Goal: Find specific page/section: Find specific page/section

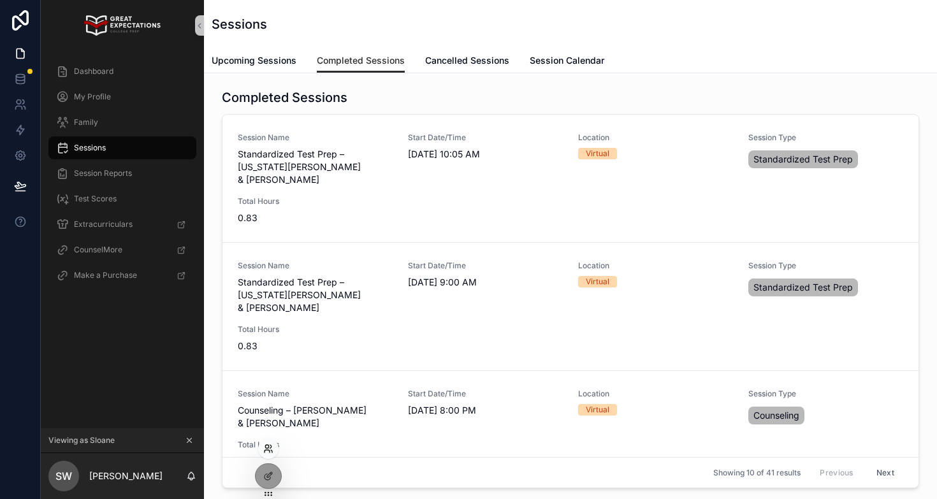
click at [269, 445] on icon at bounding box center [268, 449] width 10 height 10
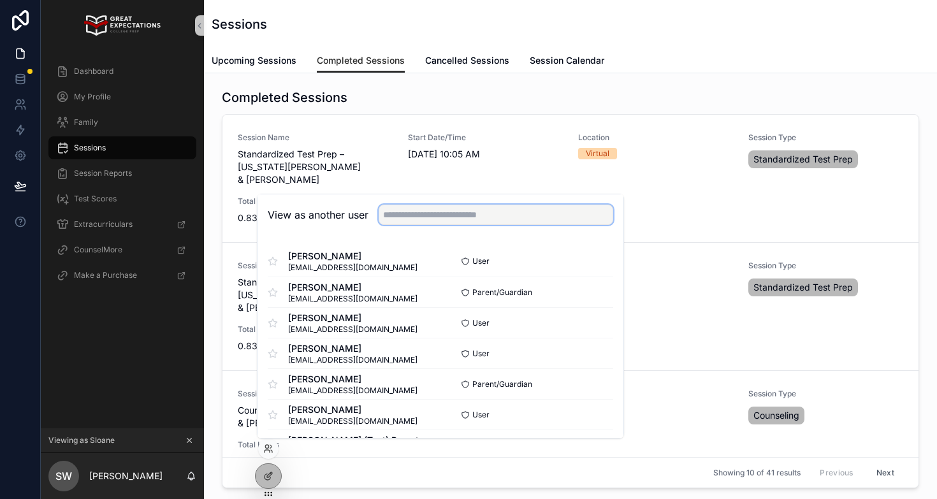
click at [482, 217] on input "text" at bounding box center [496, 215] width 235 height 20
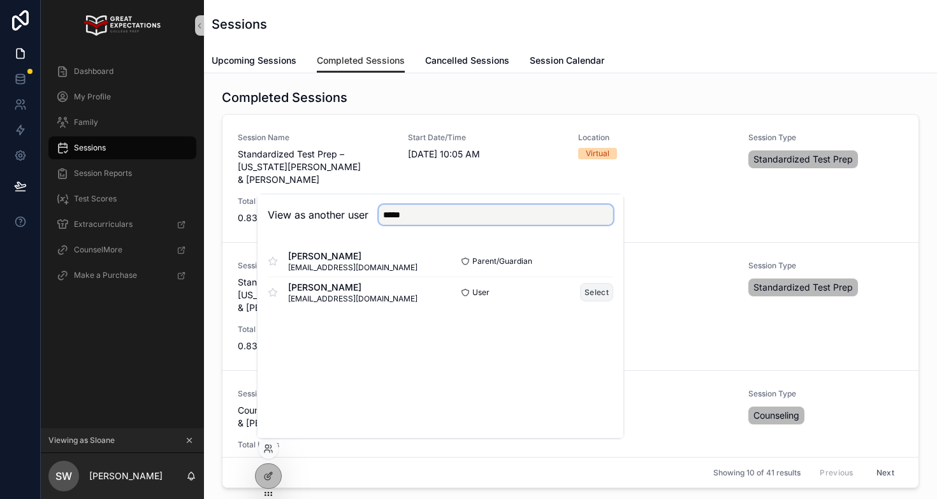
type input "*****"
click at [591, 291] on button "Select" at bounding box center [596, 292] width 33 height 18
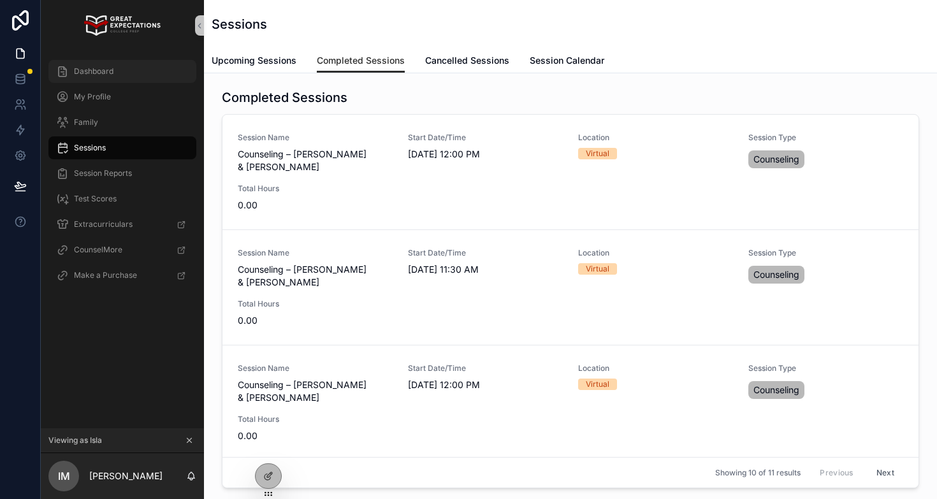
click at [87, 79] on div "Dashboard" at bounding box center [122, 71] width 133 height 20
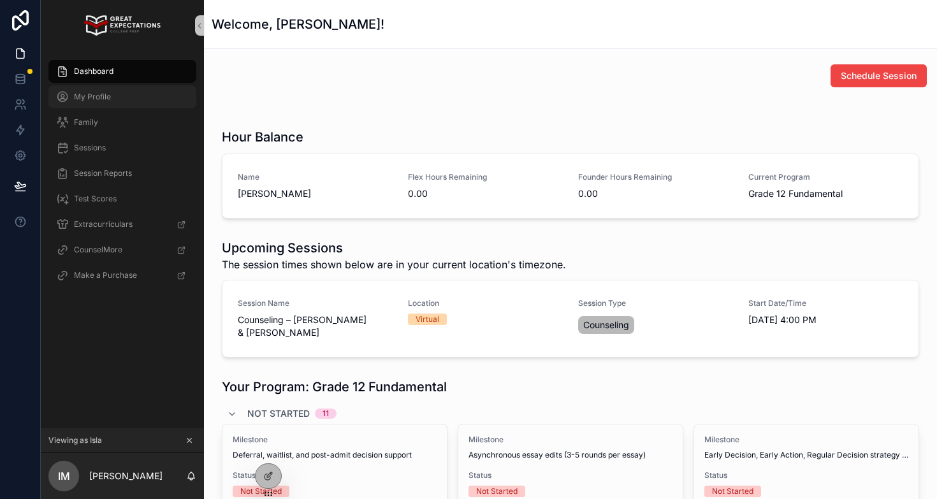
click at [88, 100] on span "My Profile" at bounding box center [92, 97] width 37 height 10
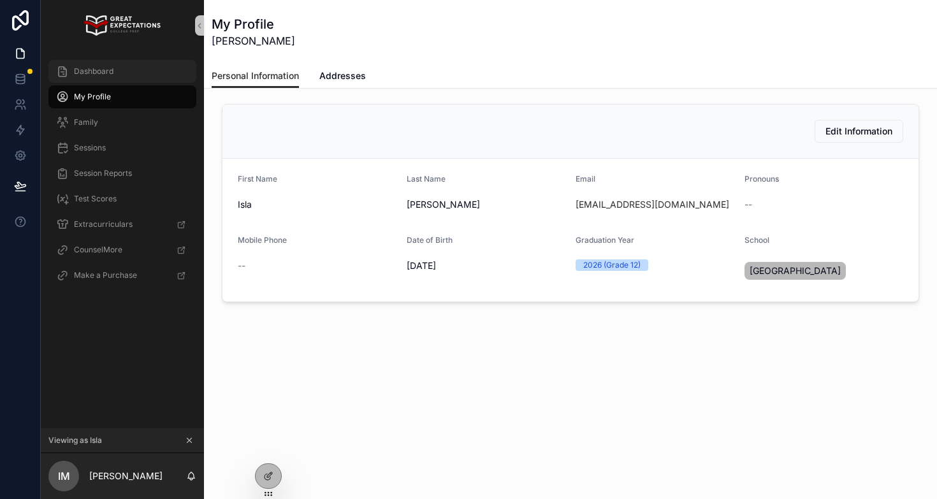
click at [114, 74] on div "Dashboard" at bounding box center [122, 71] width 133 height 20
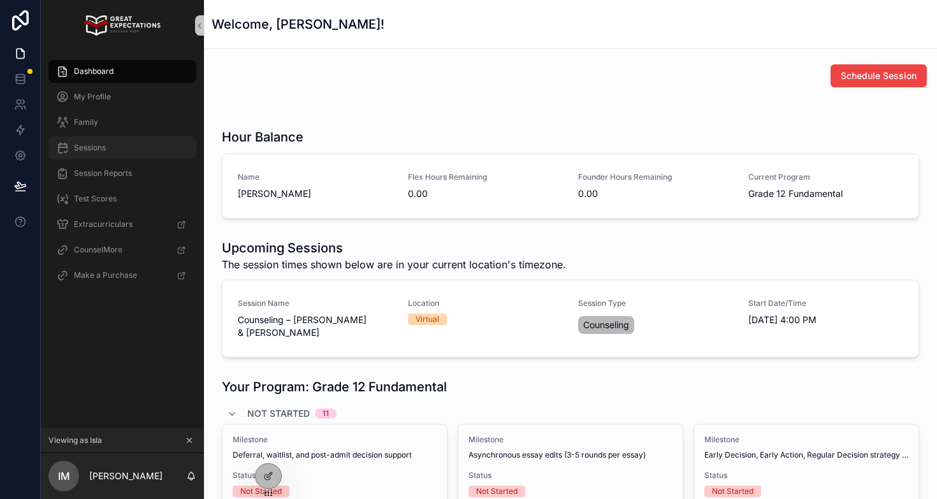
click at [99, 146] on span "Sessions" at bounding box center [90, 148] width 32 height 10
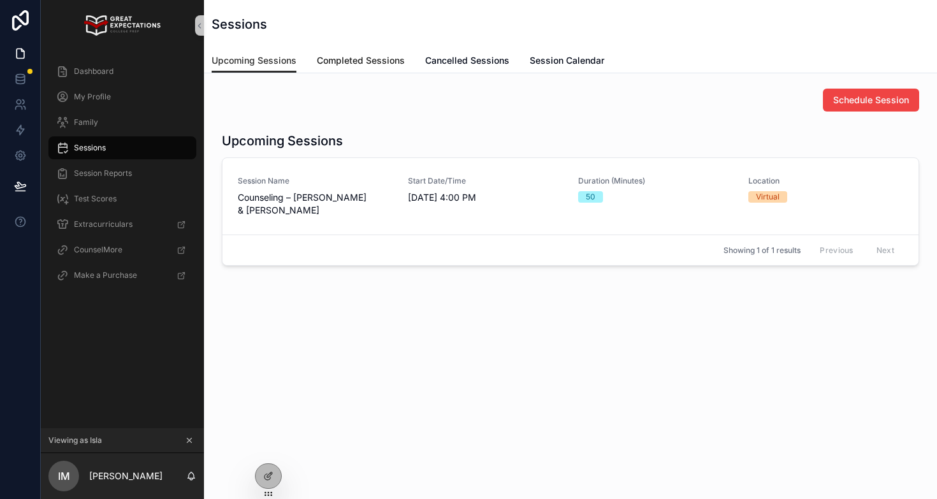
click at [381, 62] on span "Completed Sessions" at bounding box center [361, 60] width 88 height 13
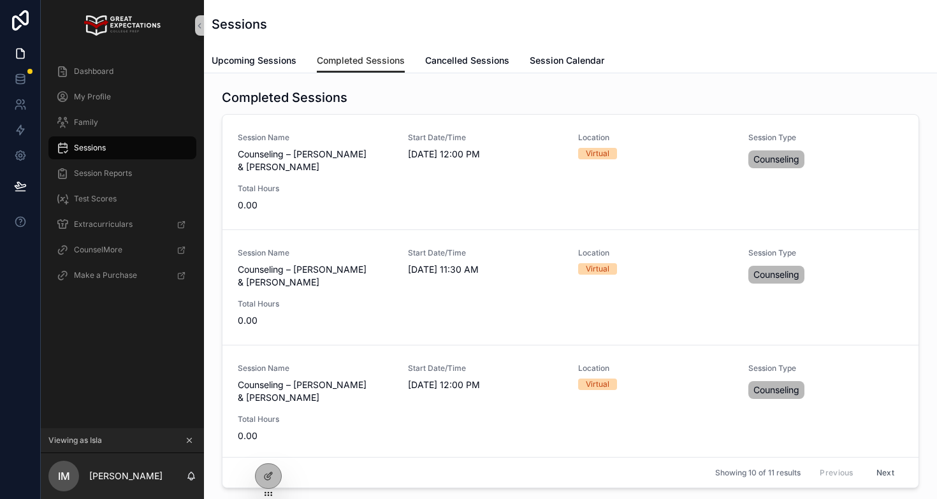
click at [110, 84] on div "My Profile" at bounding box center [122, 96] width 163 height 25
click at [110, 80] on div "Dashboard" at bounding box center [122, 71] width 133 height 20
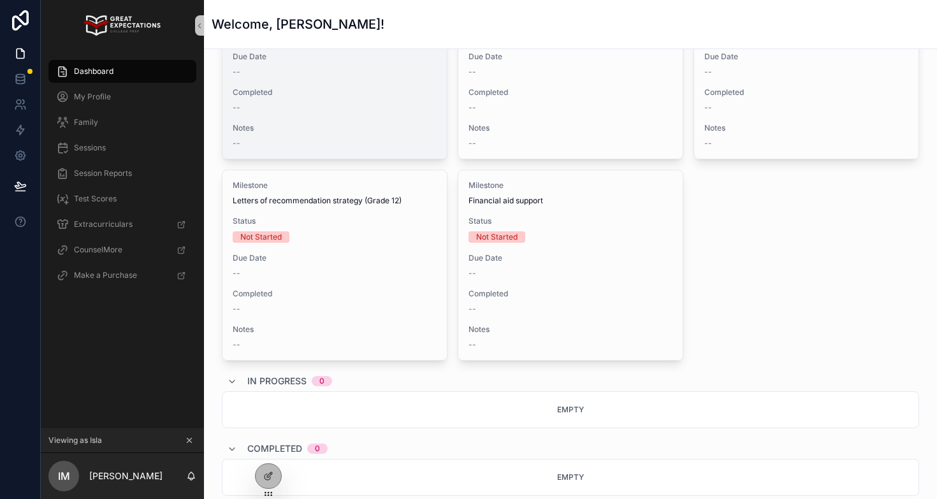
scroll to position [1240, 0]
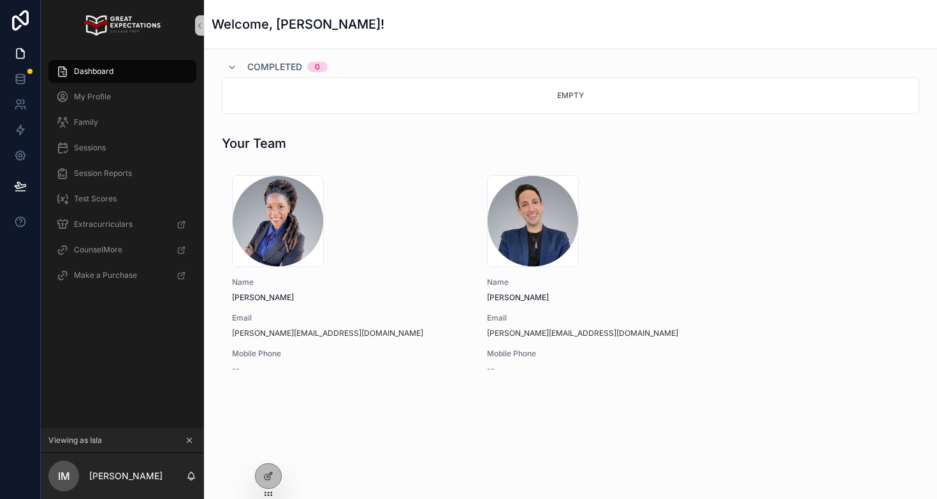
click at [195, 440] on button "scrollable content" at bounding box center [189, 440] width 14 height 14
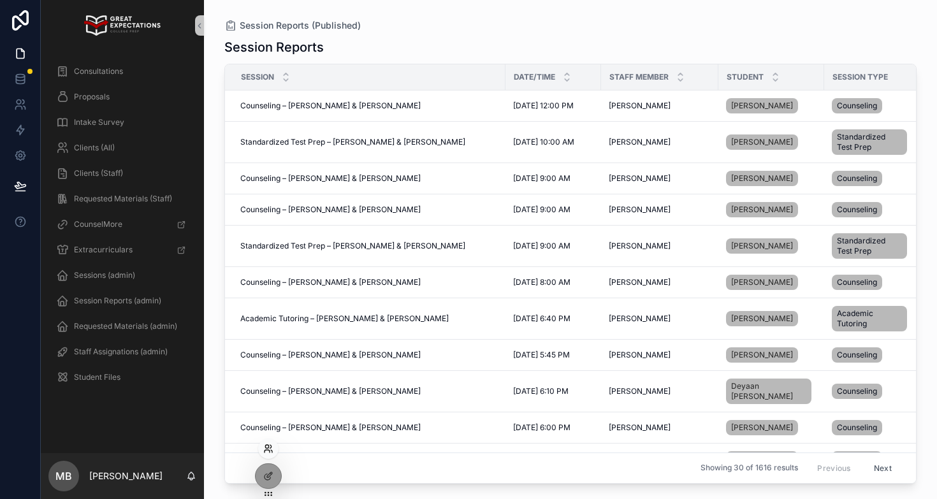
click at [269, 446] on icon at bounding box center [268, 449] width 10 height 10
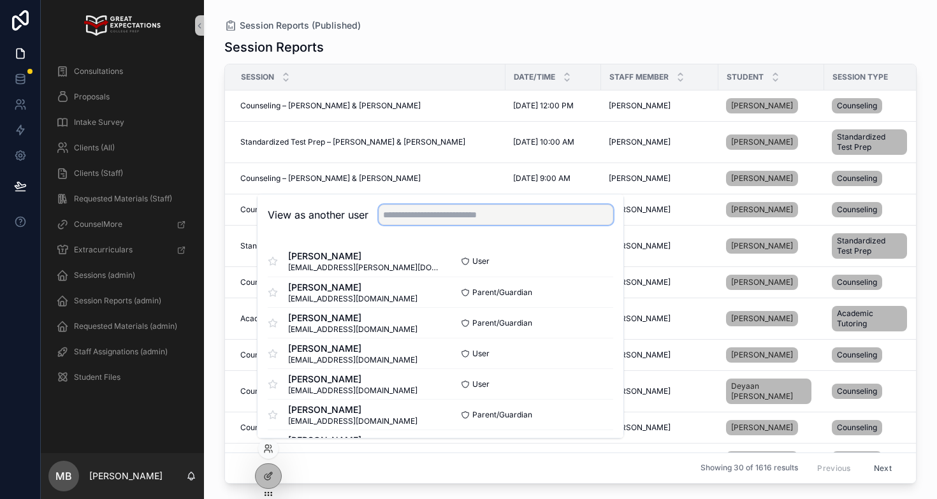
click at [431, 212] on input "text" at bounding box center [496, 215] width 235 height 20
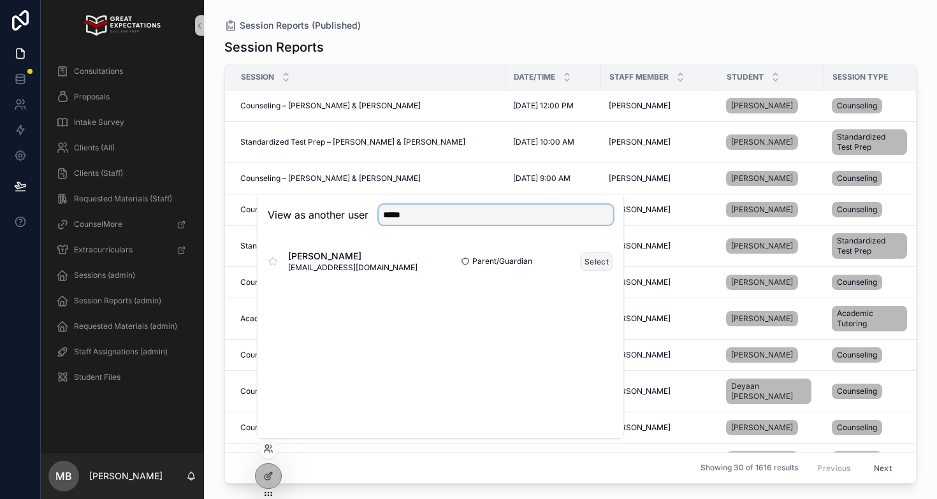
type input "*****"
click at [598, 259] on button "Select" at bounding box center [596, 261] width 33 height 18
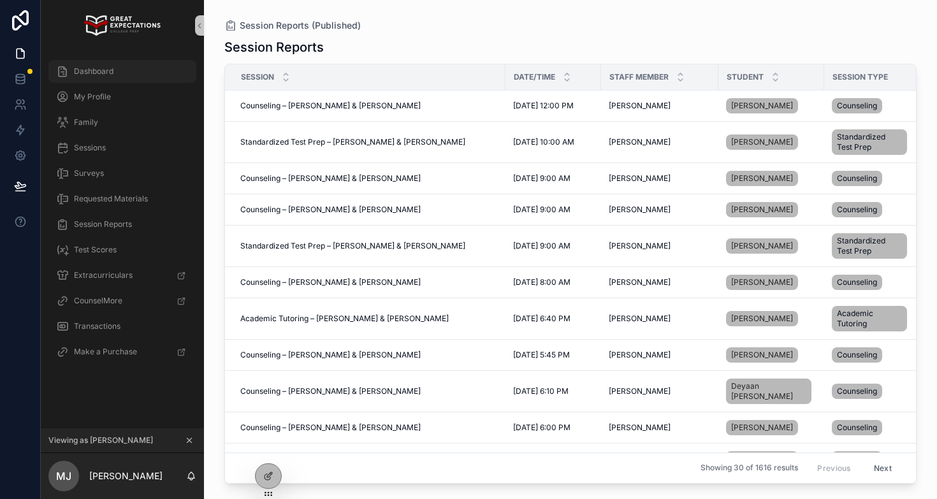
click at [124, 71] on div "Dashboard" at bounding box center [122, 71] width 133 height 20
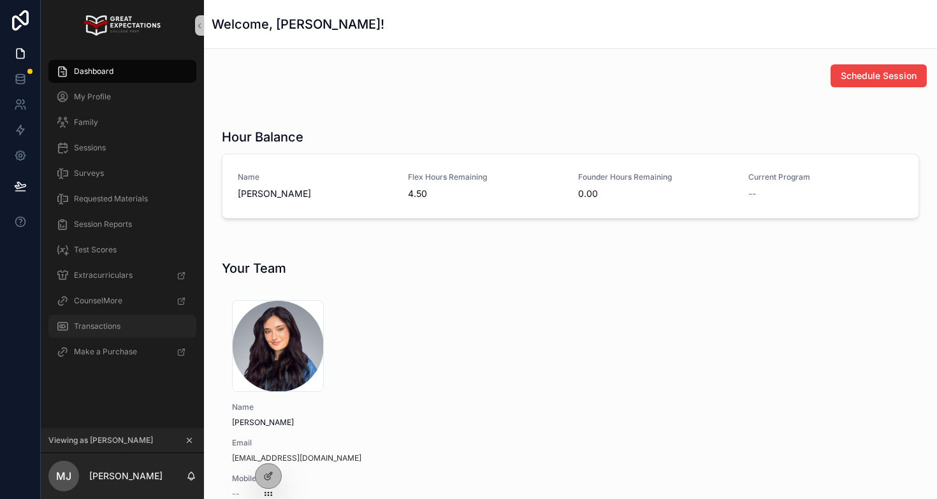
click at [99, 328] on span "Transactions" at bounding box center [97, 326] width 47 height 10
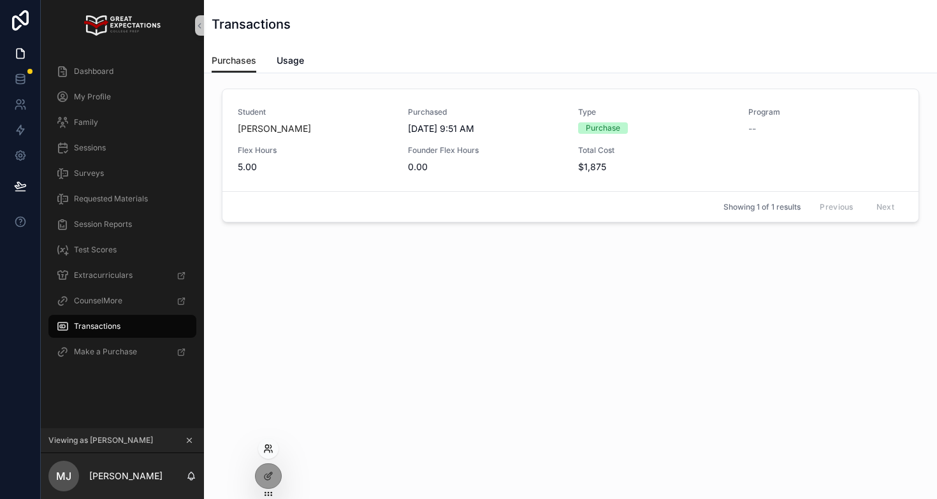
click at [267, 446] on icon at bounding box center [268, 449] width 10 height 10
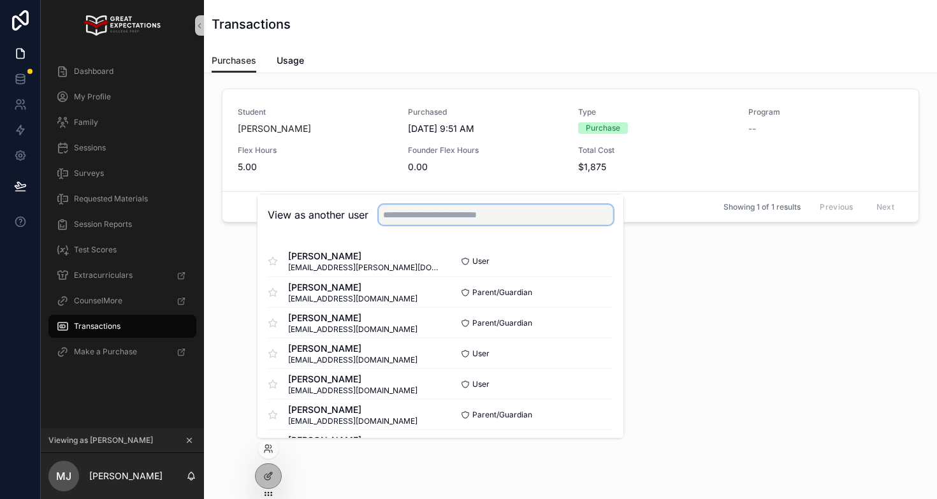
click at [479, 212] on input "text" at bounding box center [496, 215] width 235 height 20
type input "**********"
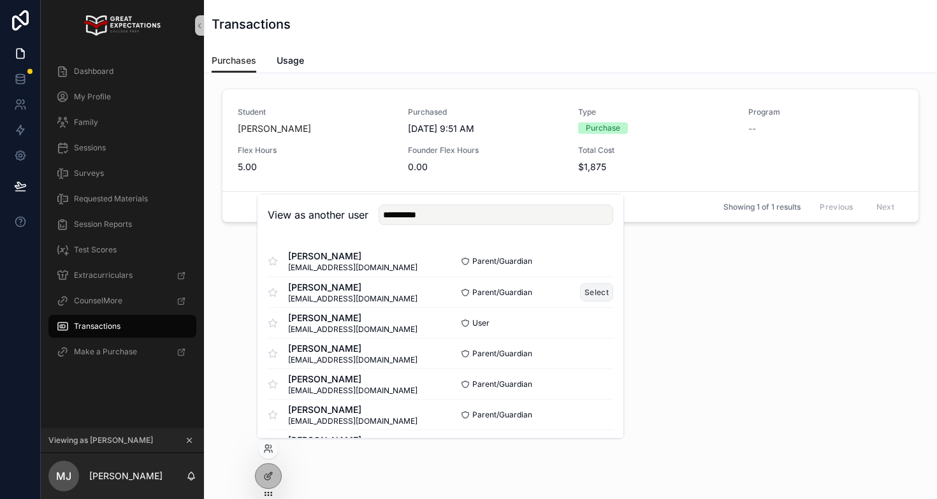
click at [596, 288] on button "Select" at bounding box center [596, 292] width 33 height 18
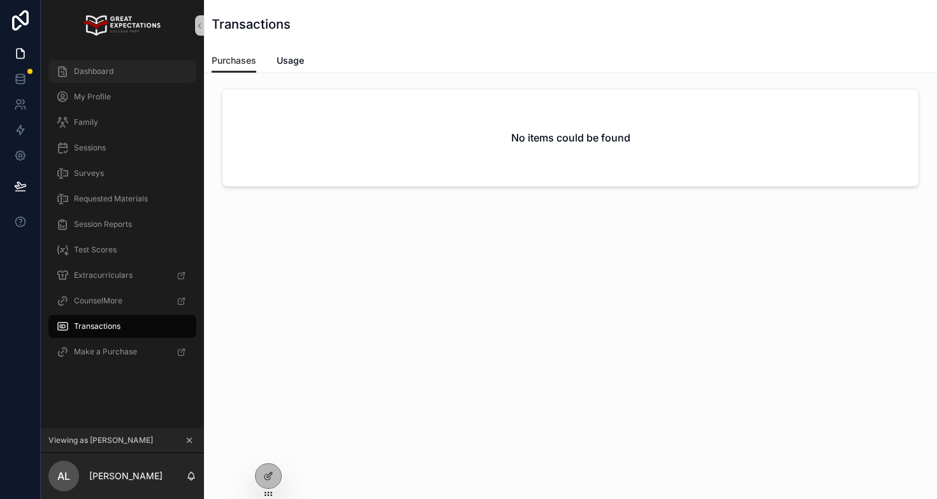
click at [103, 75] on span "Dashboard" at bounding box center [94, 71] width 40 height 10
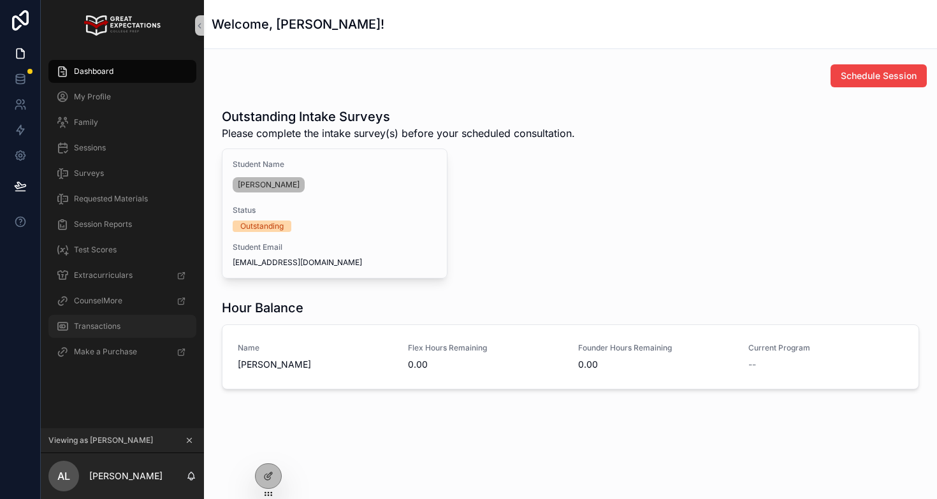
click at [115, 323] on span "Transactions" at bounding box center [97, 326] width 47 height 10
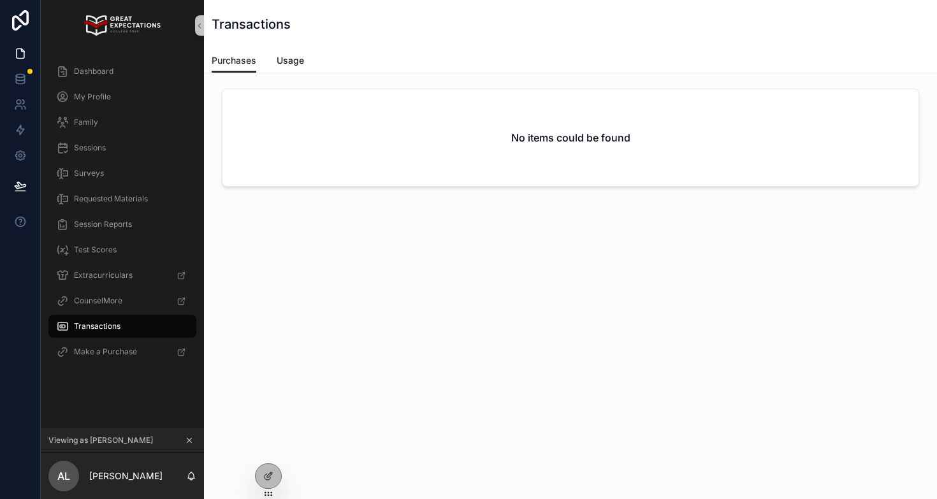
click at [290, 65] on span "Usage" at bounding box center [290, 60] width 27 height 13
click at [238, 57] on span "Purchases" at bounding box center [234, 60] width 45 height 13
click at [189, 436] on icon "scrollable content" at bounding box center [189, 440] width 9 height 9
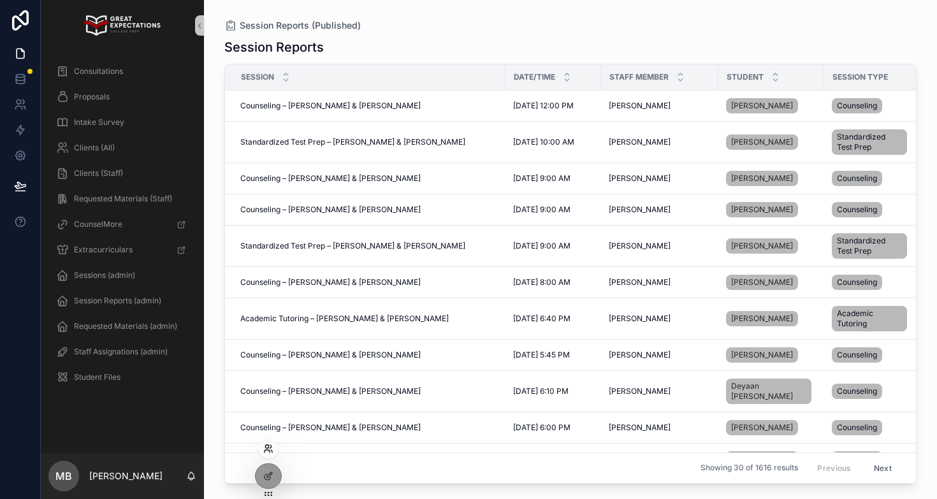
click at [268, 444] on icon at bounding box center [268, 449] width 10 height 10
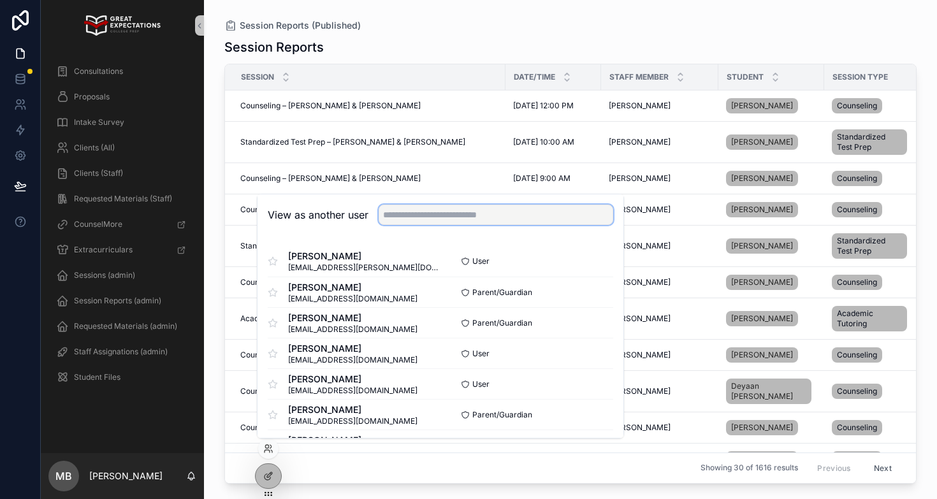
click at [426, 224] on input "text" at bounding box center [496, 215] width 235 height 20
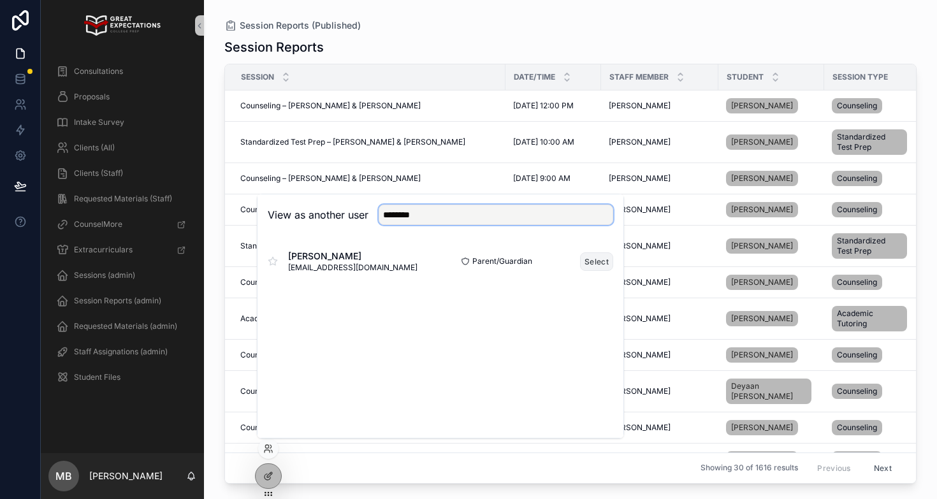
type input "*******"
click at [602, 264] on button "Select" at bounding box center [596, 261] width 33 height 18
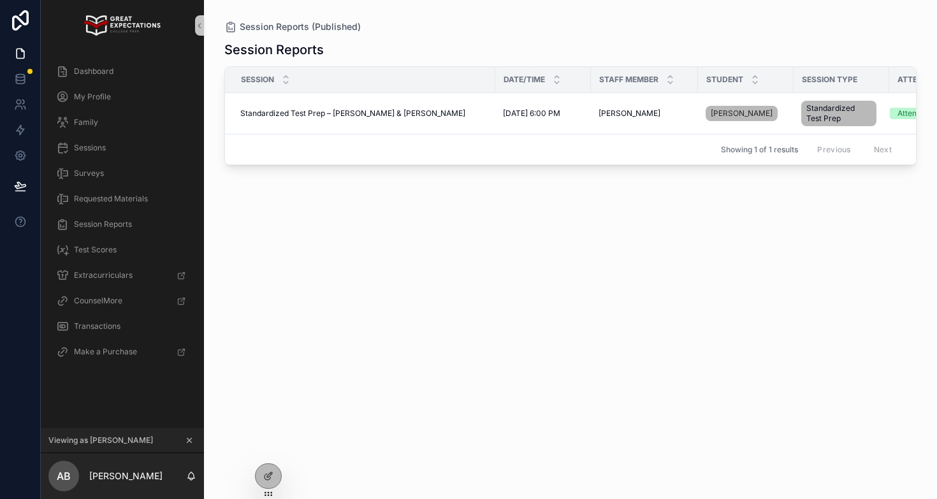
click at [103, 83] on div "Dashboard" at bounding box center [122, 71] width 163 height 25
click at [103, 71] on span "Dashboard" at bounding box center [94, 71] width 40 height 10
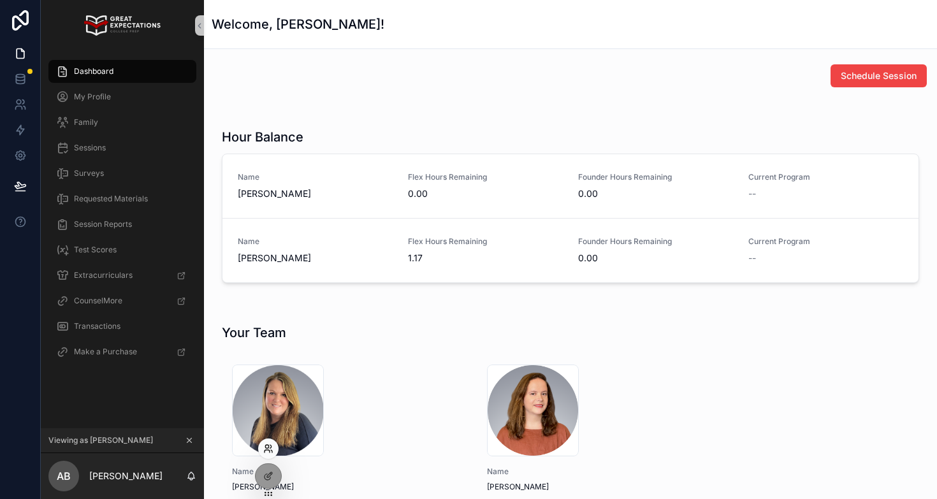
click at [267, 450] on icon at bounding box center [268, 449] width 10 height 10
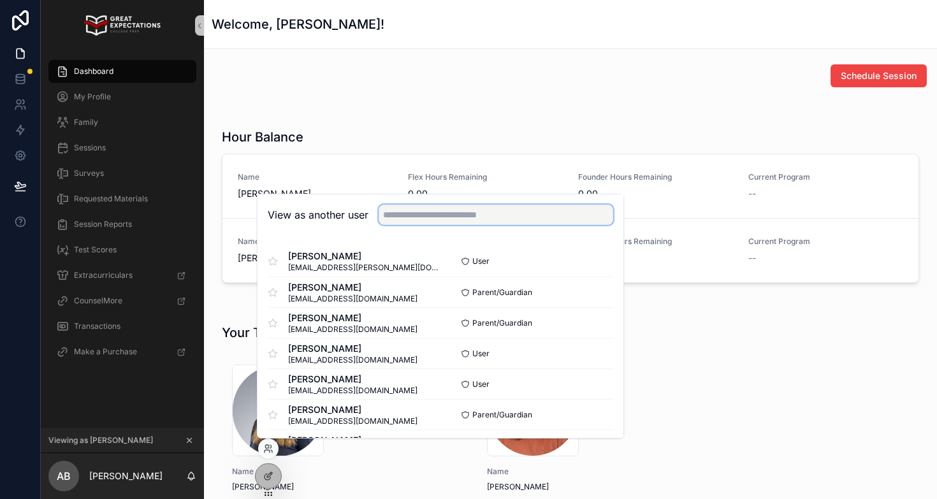
click at [448, 212] on input "text" at bounding box center [496, 215] width 235 height 20
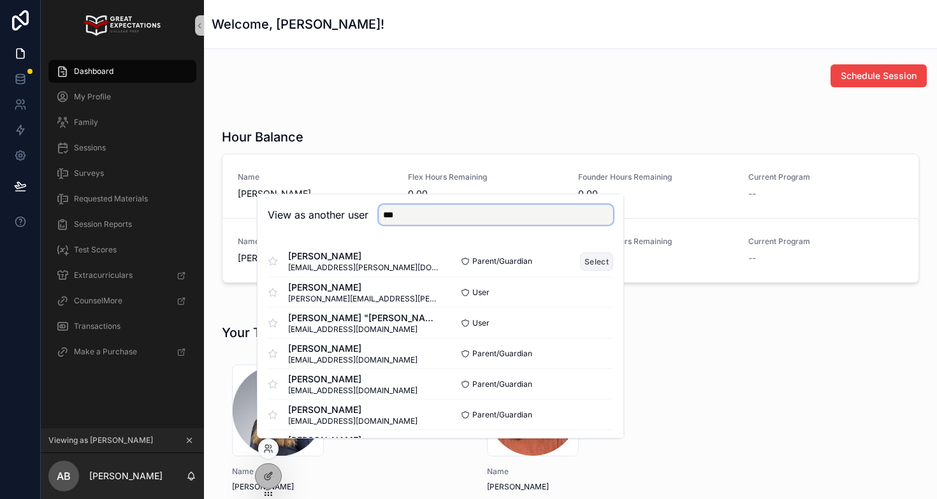
type input "***"
click at [594, 263] on button "Select" at bounding box center [596, 261] width 33 height 18
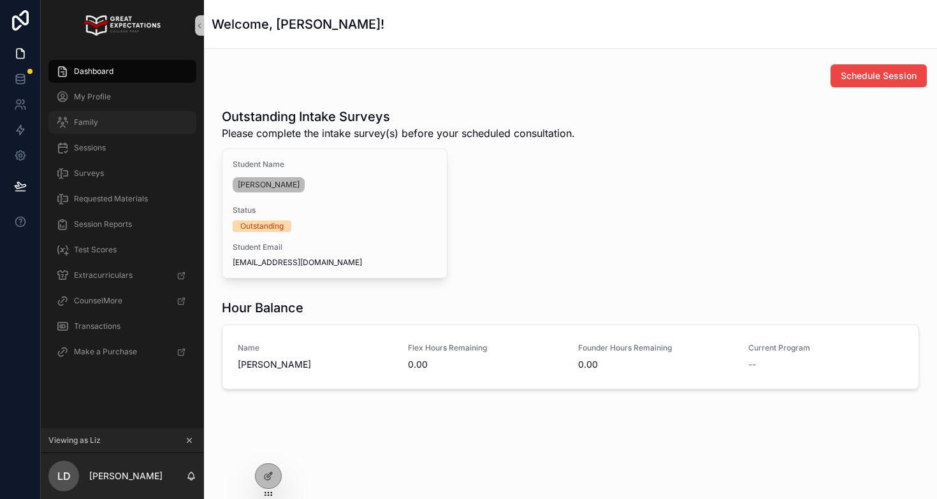
click at [126, 123] on div "Family" at bounding box center [122, 122] width 133 height 20
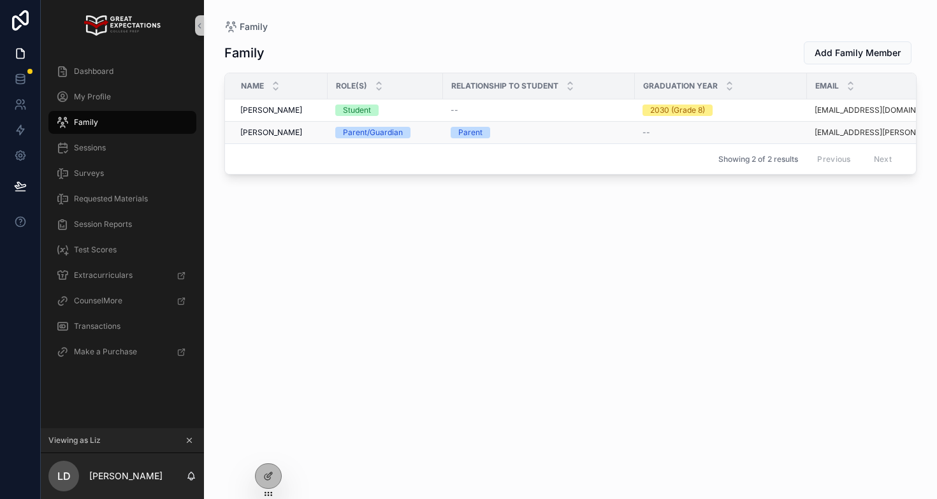
click at [259, 129] on span "[PERSON_NAME]" at bounding box center [271, 132] width 62 height 10
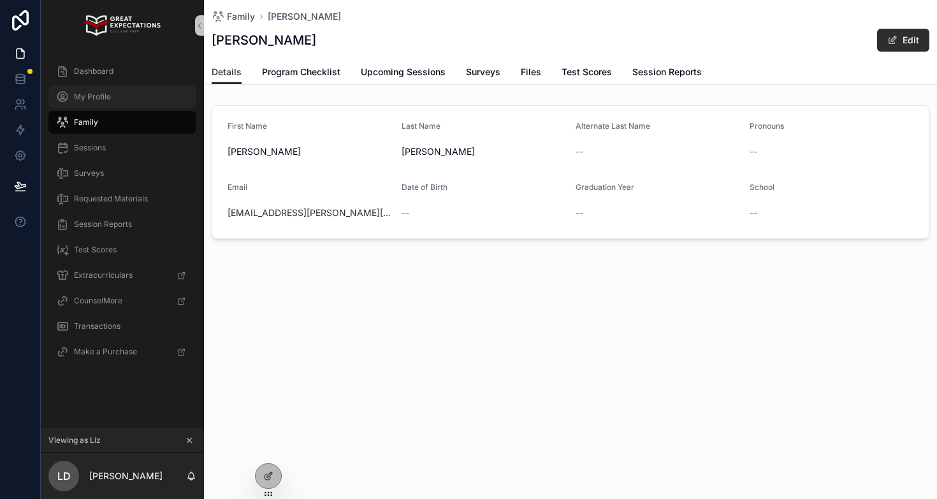
click at [124, 94] on div "My Profile" at bounding box center [122, 97] width 133 height 20
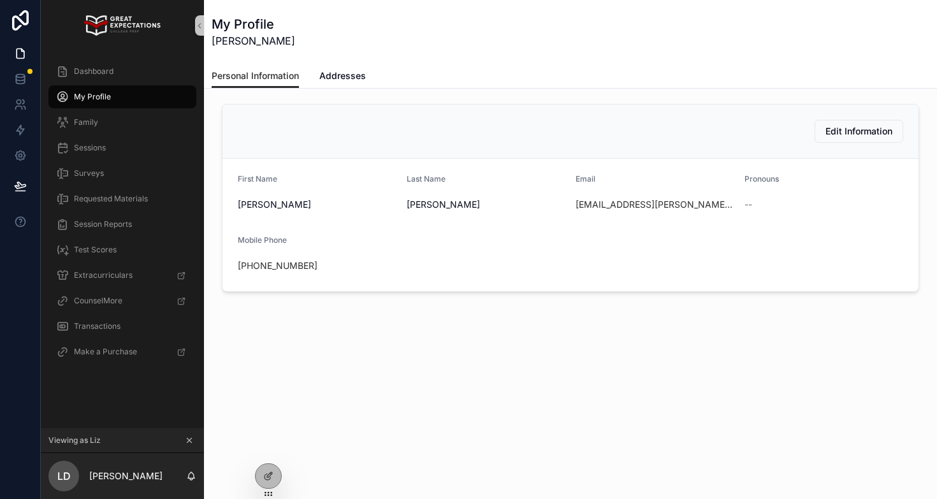
click at [186, 437] on icon "scrollable content" at bounding box center [189, 440] width 9 height 9
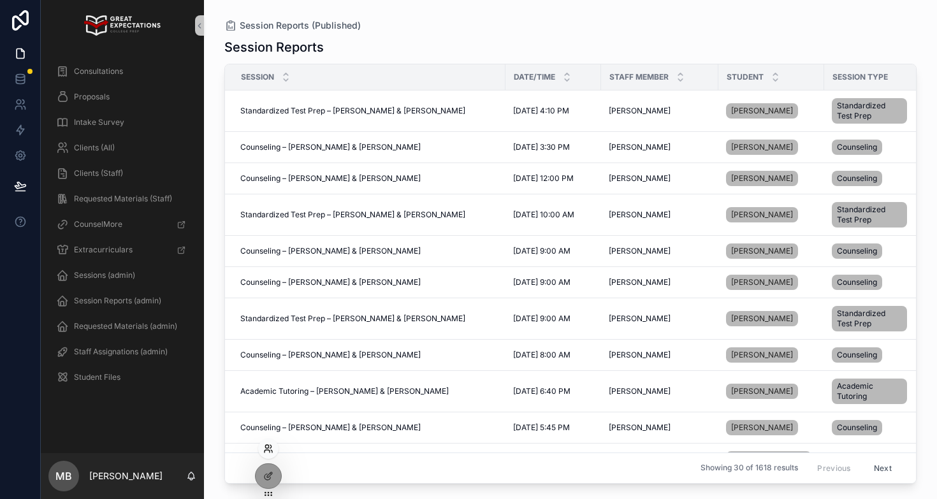
click at [270, 447] on icon at bounding box center [268, 449] width 10 height 10
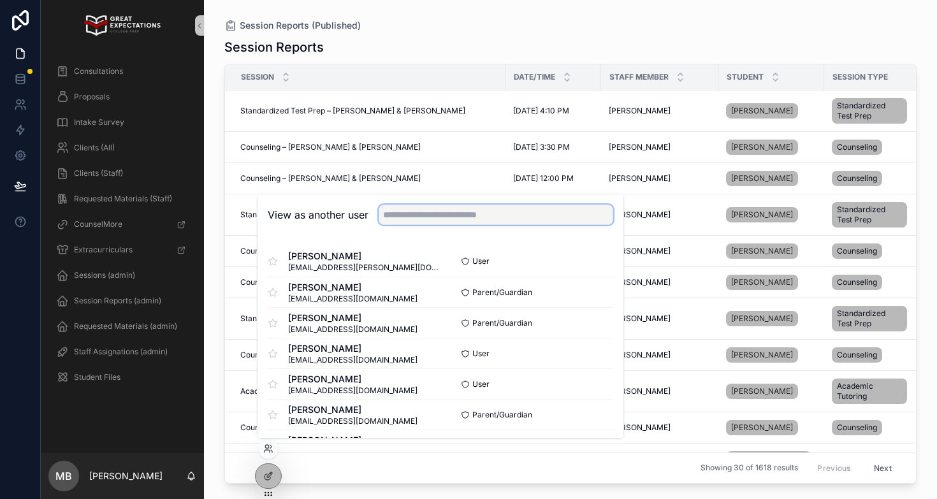
click at [423, 214] on input "text" at bounding box center [496, 215] width 235 height 20
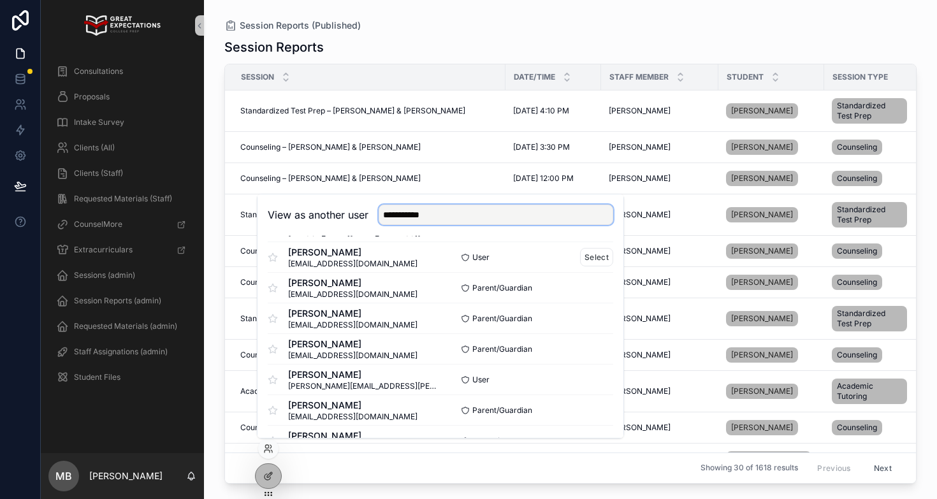
scroll to position [115, 0]
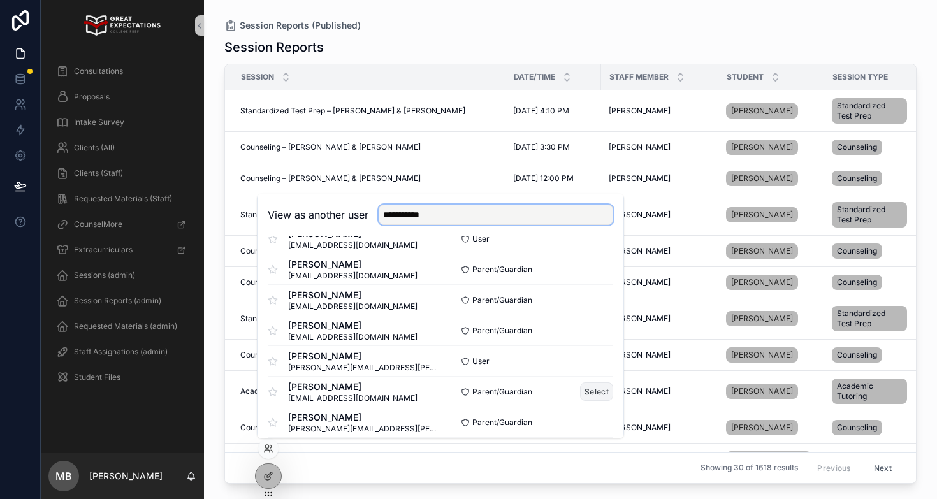
type input "**********"
click at [595, 393] on button "Select" at bounding box center [596, 391] width 33 height 18
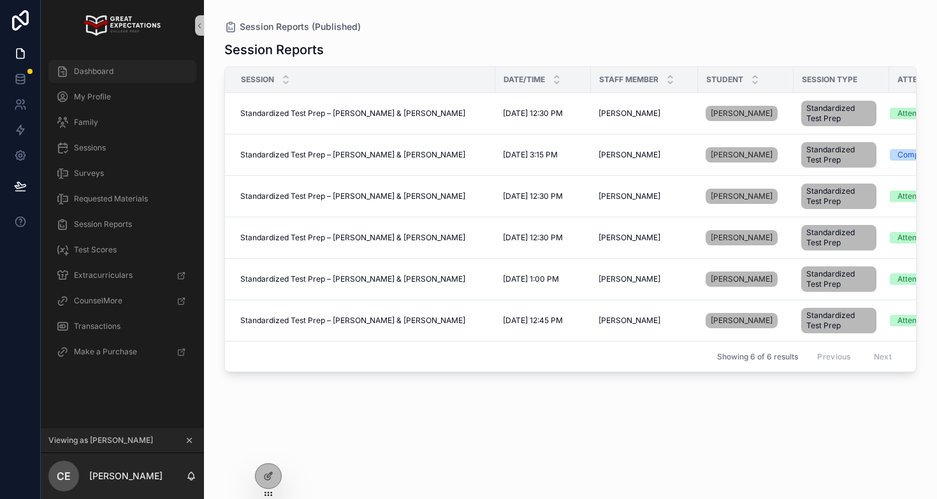
click at [96, 75] on span "Dashboard" at bounding box center [94, 71] width 40 height 10
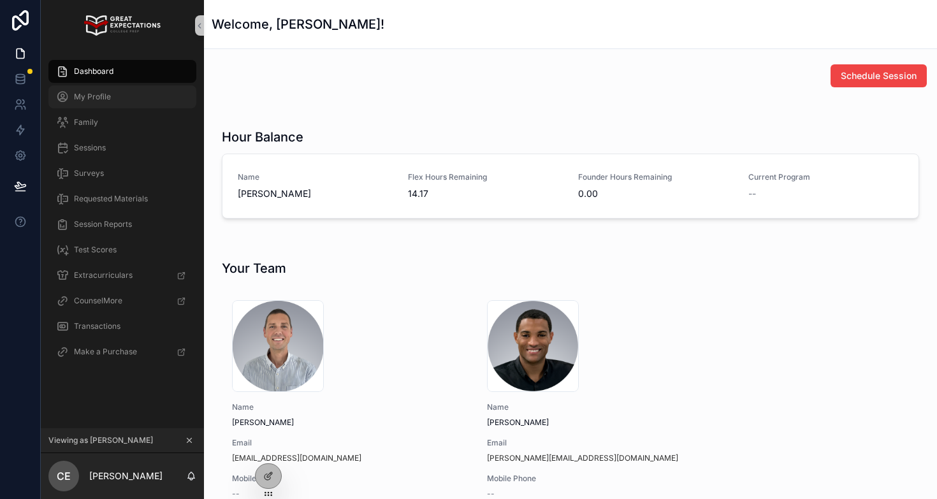
click at [96, 90] on div "My Profile" at bounding box center [122, 97] width 133 height 20
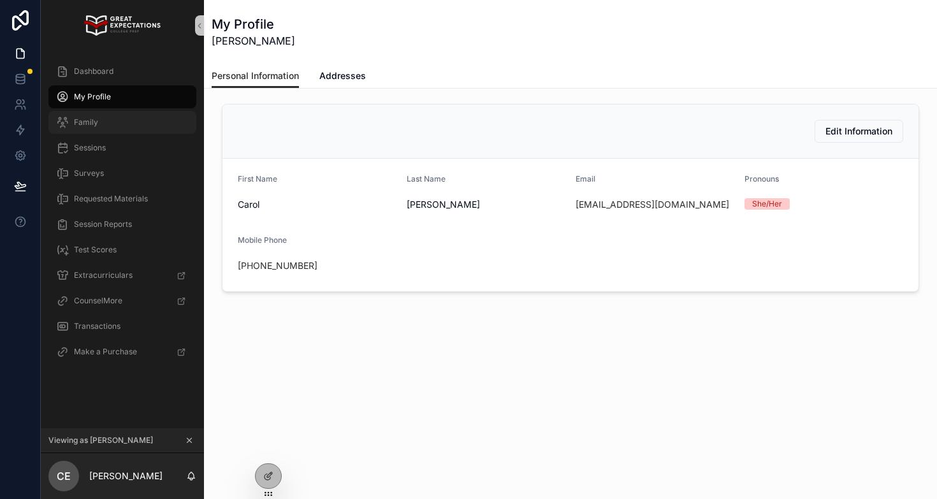
click at [91, 120] on span "Family" at bounding box center [86, 122] width 24 height 10
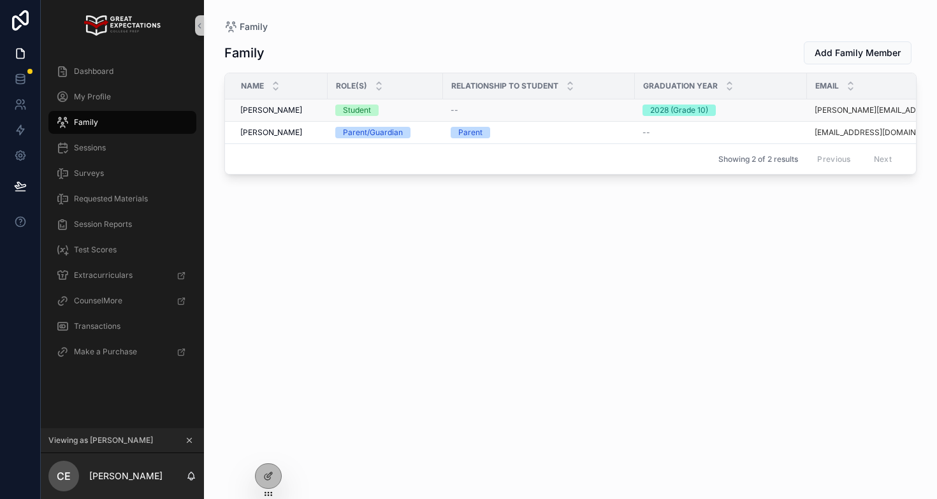
click at [265, 108] on span "[PERSON_NAME]" at bounding box center [271, 110] width 62 height 10
